Goal: Information Seeking & Learning: Find specific page/section

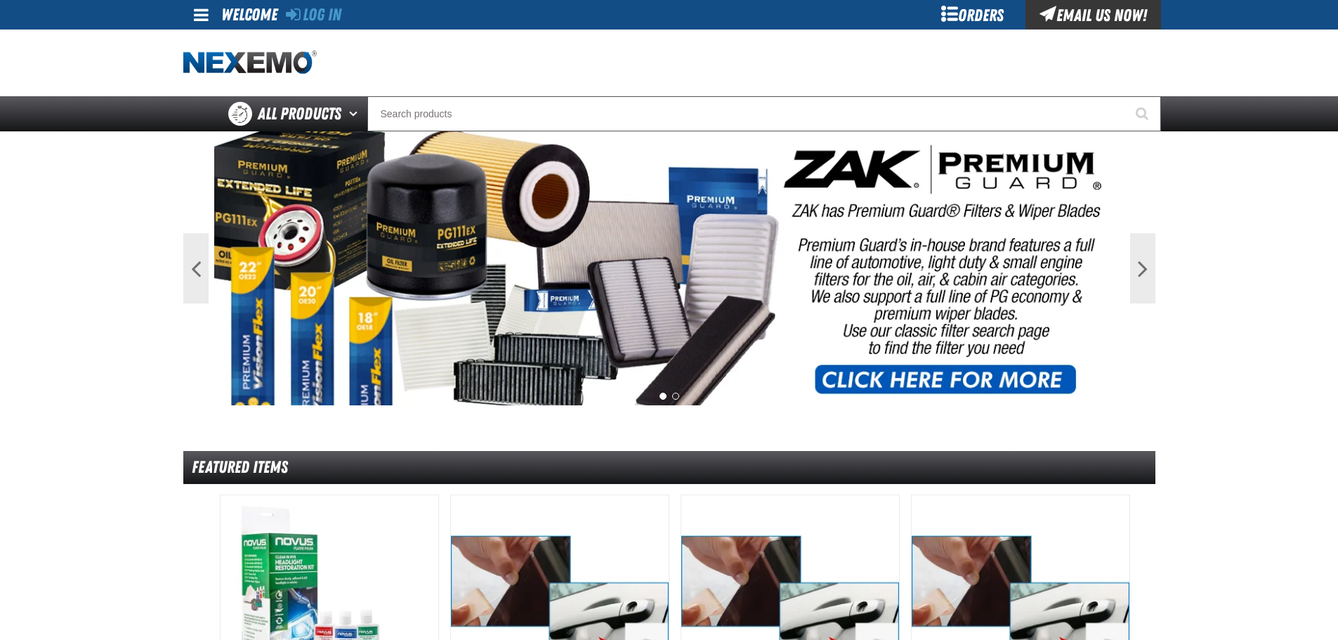
click at [575, 78] on div at bounding box center [669, 63] width 972 height 67
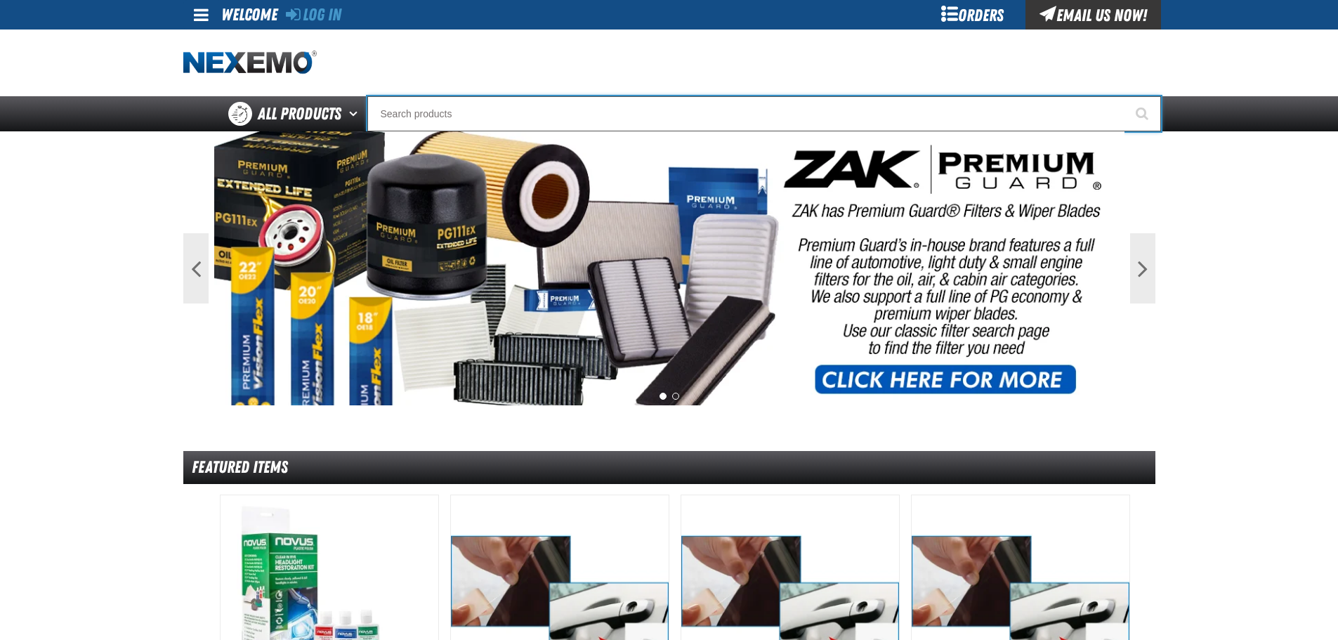
click at [568, 108] on input "Search" at bounding box center [764, 113] width 794 height 35
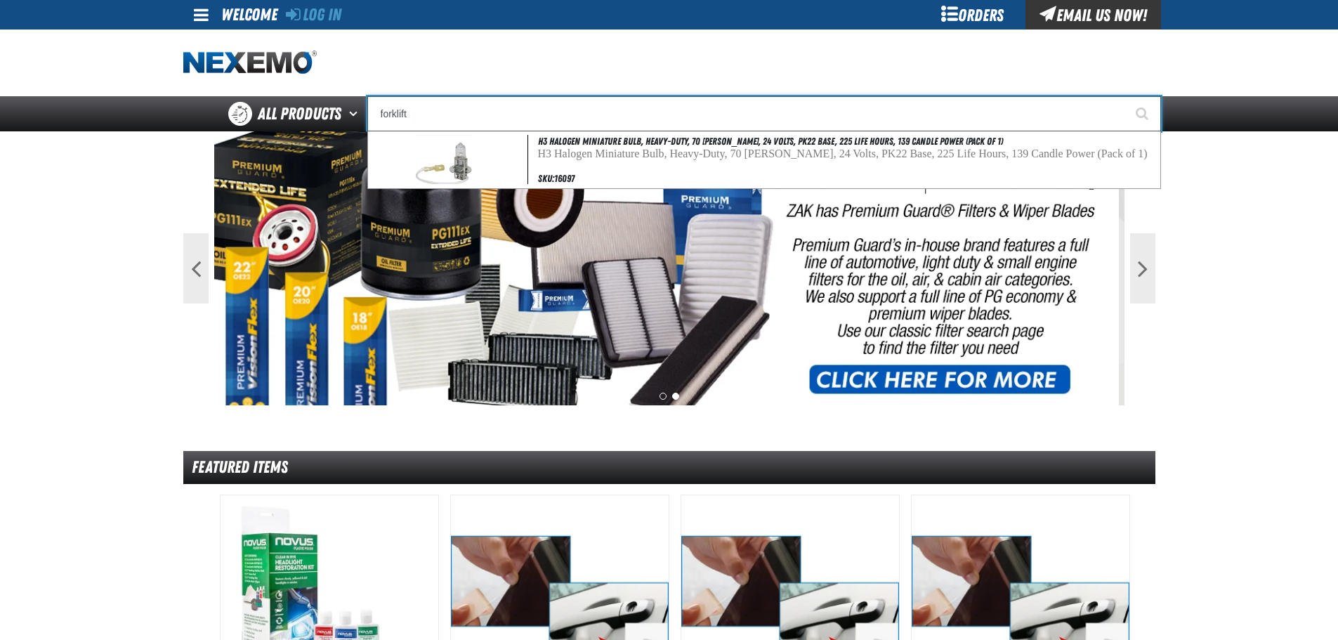
type input "forklift"
click at [1126, 96] on button "Start Searching" at bounding box center [1143, 113] width 35 height 35
